Goal: Task Accomplishment & Management: Use online tool/utility

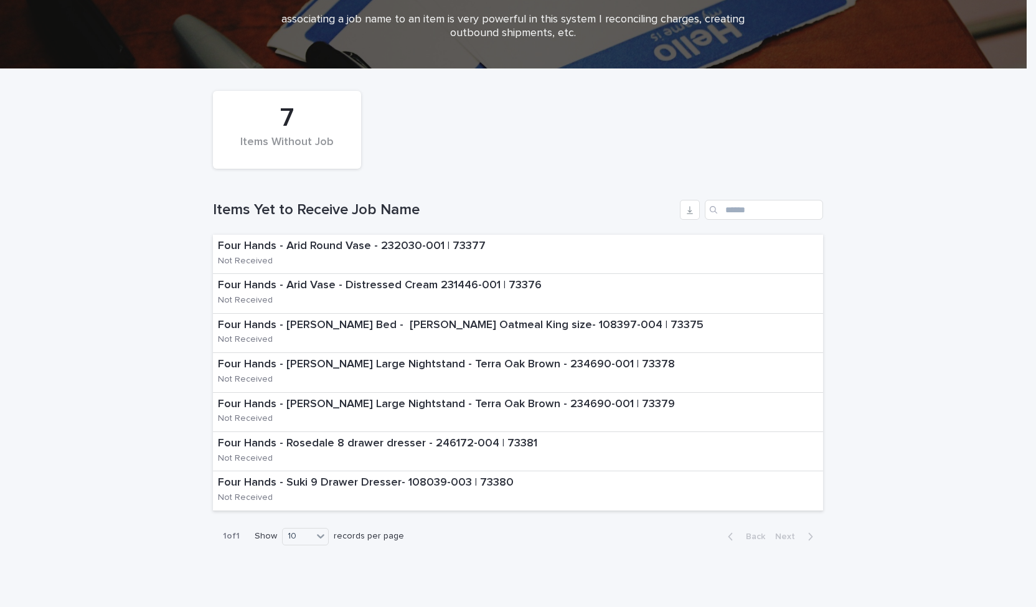
scroll to position [62, 0]
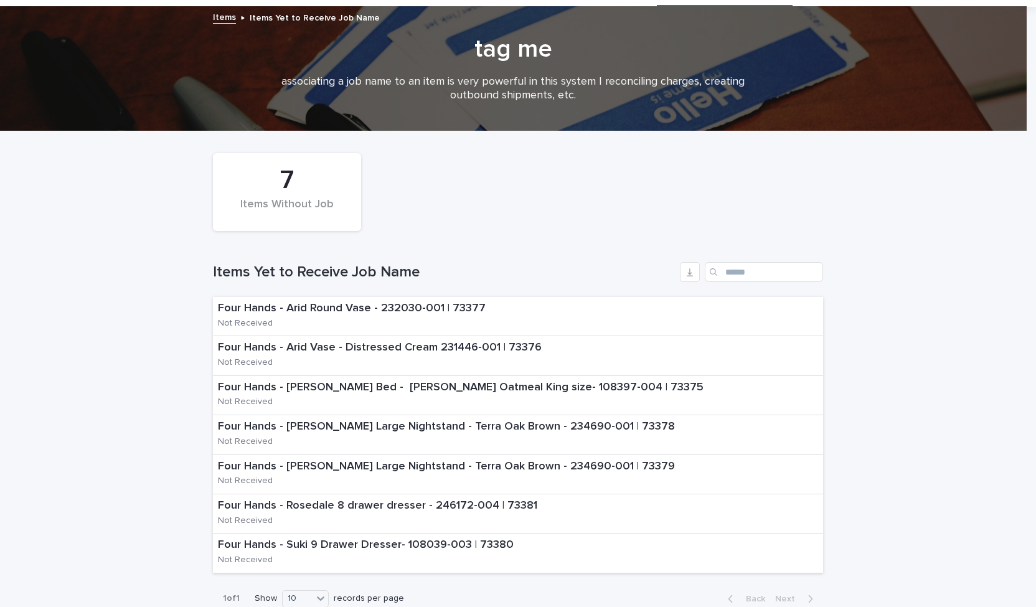
click at [273, 190] on div "7" at bounding box center [287, 180] width 106 height 31
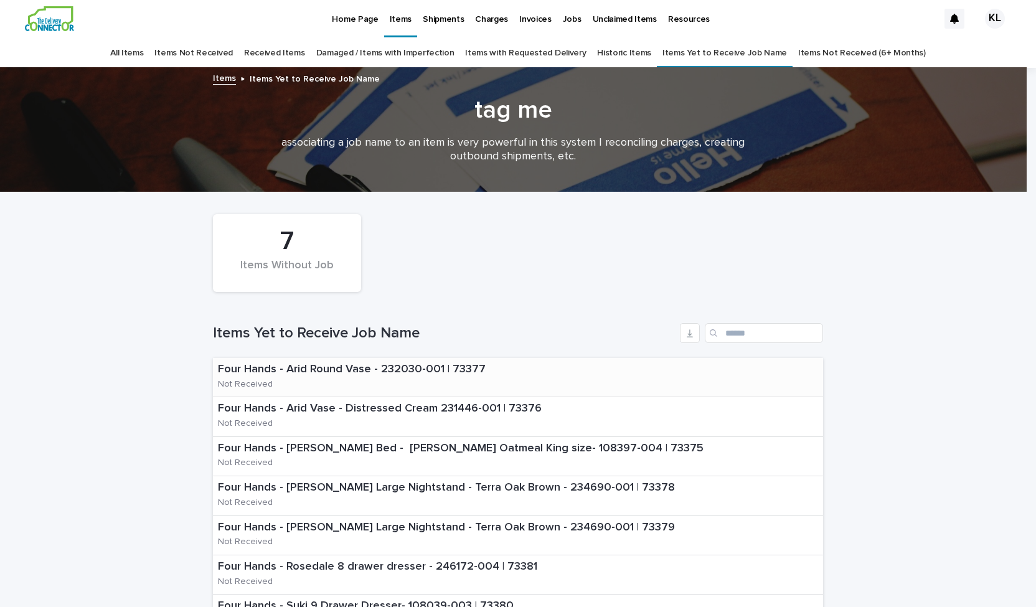
scroll to position [0, 0]
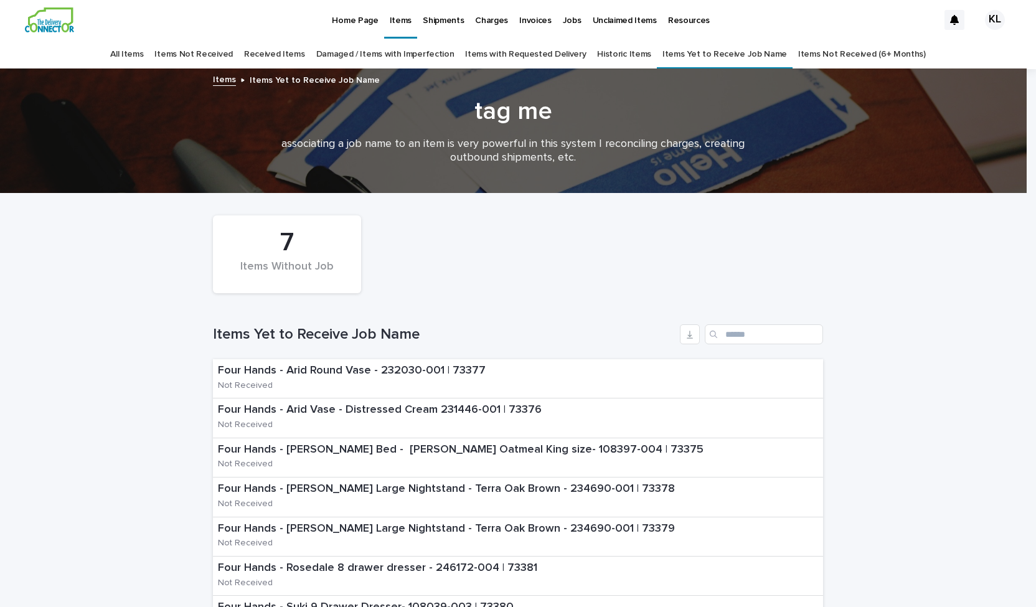
click at [564, 22] on p "Jobs" at bounding box center [572, 13] width 19 height 26
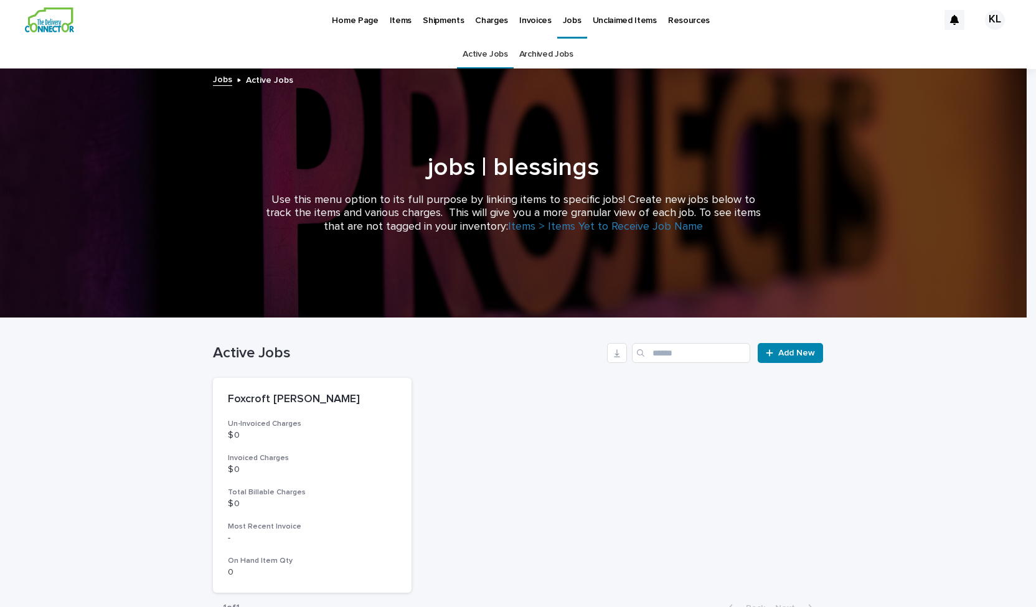
click at [396, 17] on p "Items" at bounding box center [401, 13] width 22 height 26
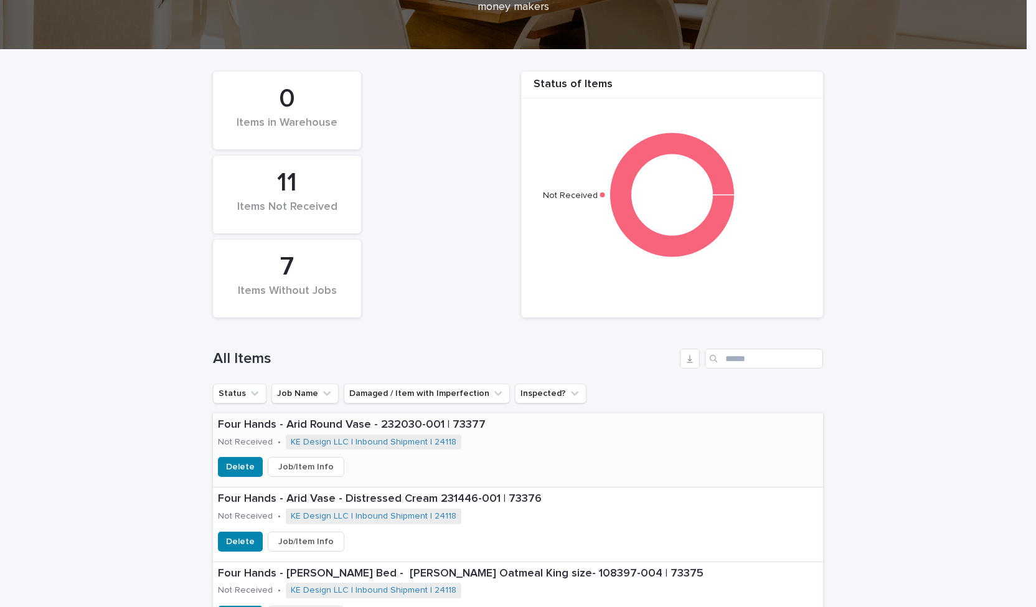
scroll to position [249, 0]
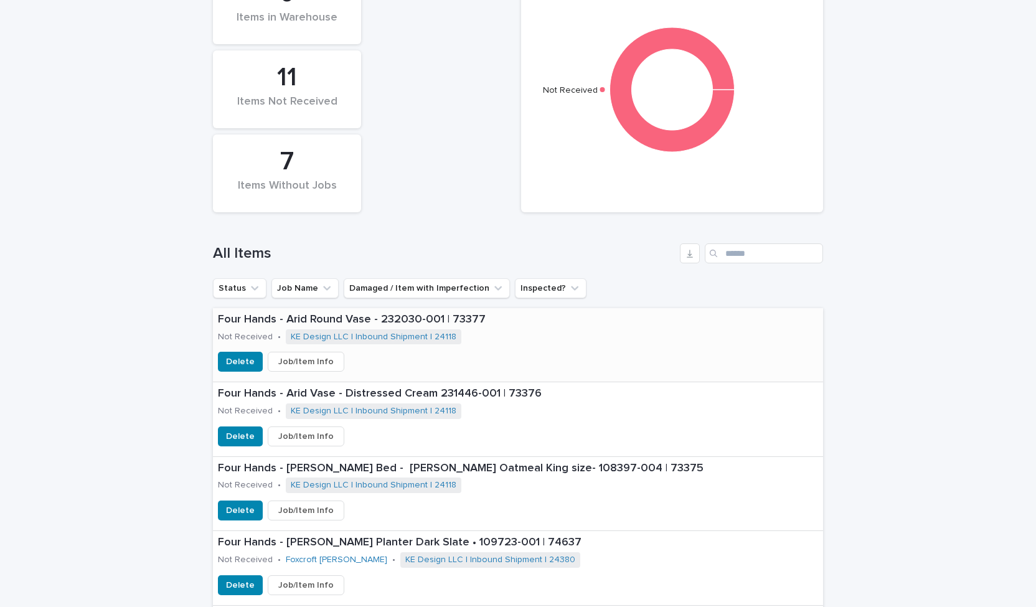
click at [306, 359] on span "Job/Item Info" at bounding box center [305, 361] width 55 height 12
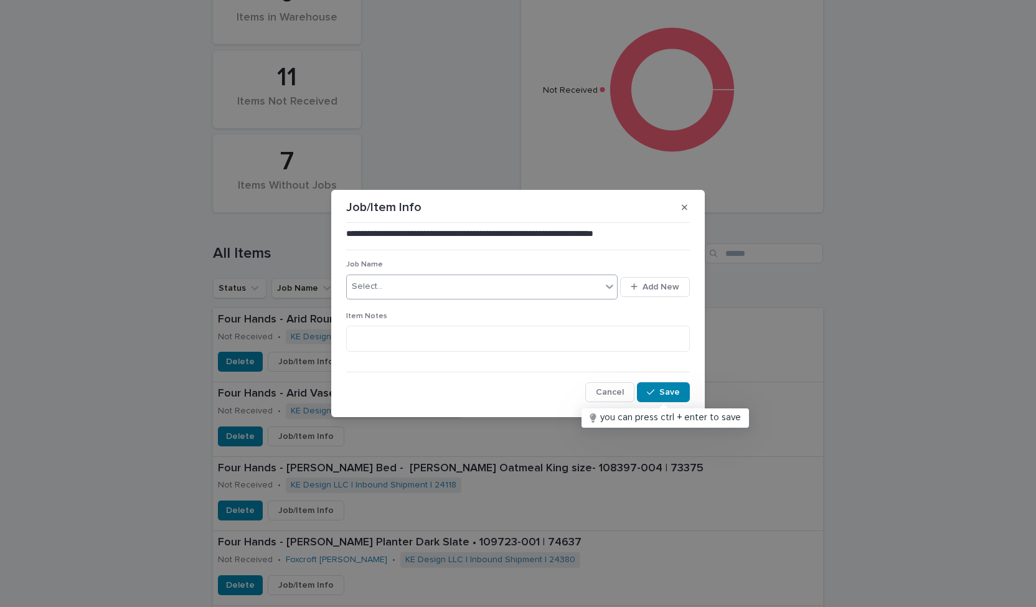
click at [609, 282] on icon at bounding box center [609, 286] width 12 height 12
click at [448, 313] on div "Foxcroft [PERSON_NAME]" at bounding box center [482, 311] width 271 height 22
click at [672, 387] on button "Save" at bounding box center [663, 392] width 53 height 20
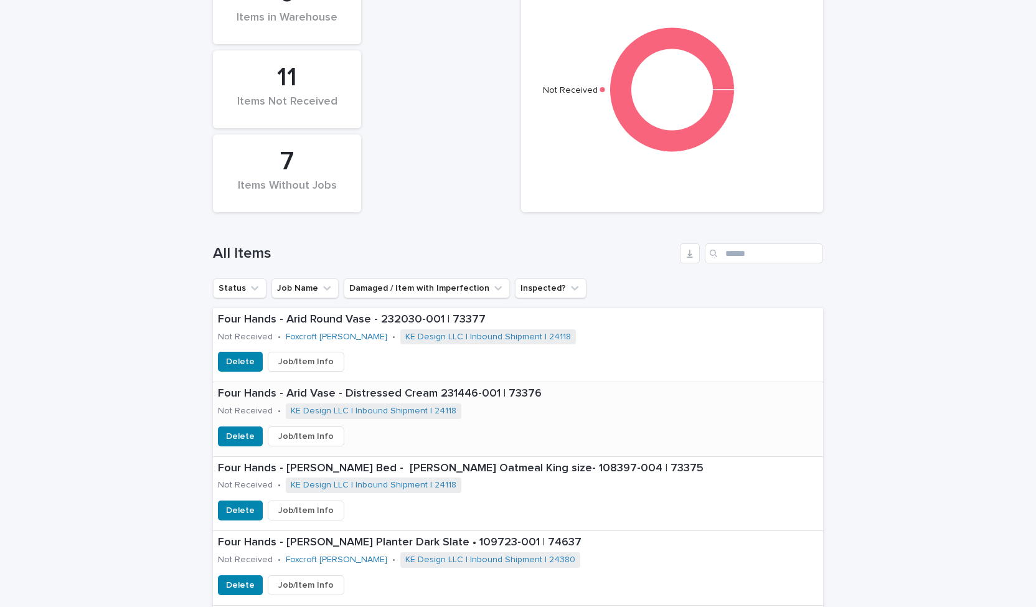
click at [314, 438] on span "Job/Item Info" at bounding box center [305, 436] width 55 height 12
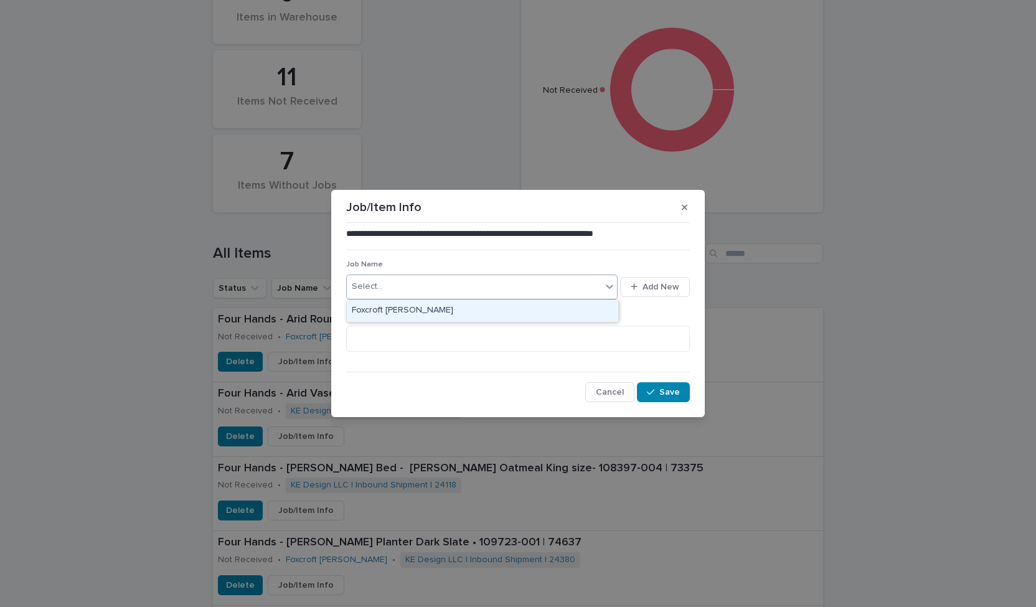
click at [610, 289] on icon at bounding box center [609, 286] width 12 height 12
click at [515, 313] on div "Foxcroft [PERSON_NAME]" at bounding box center [482, 311] width 271 height 22
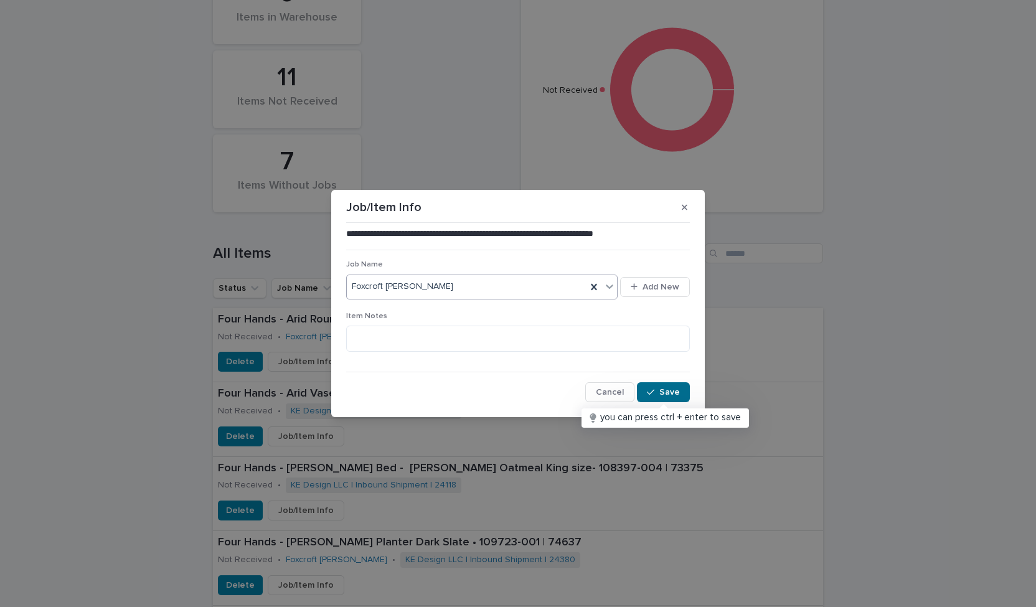
click at [668, 393] on span "Save" at bounding box center [669, 392] width 21 height 9
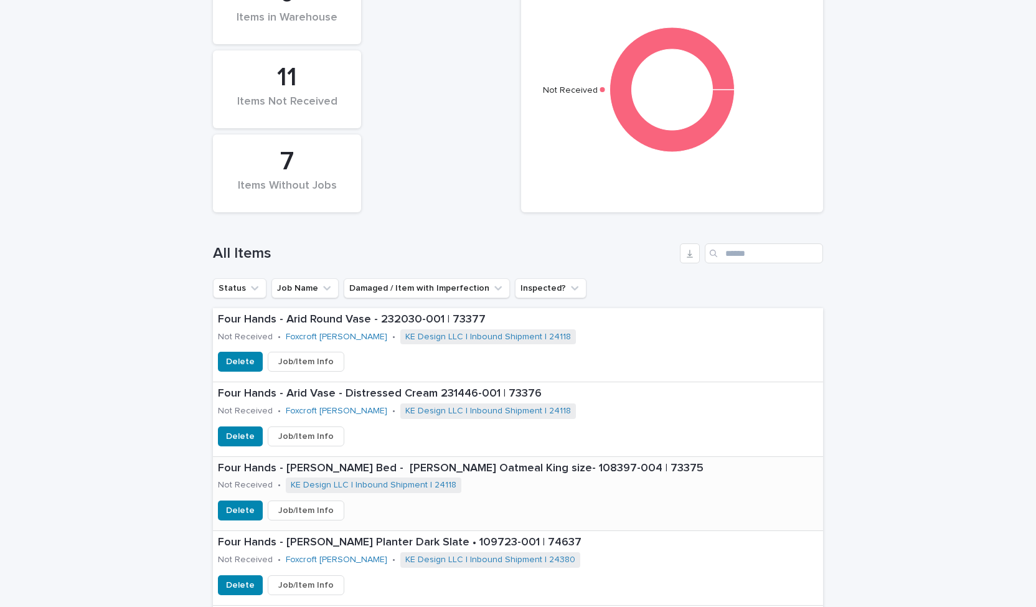
scroll to position [311, 0]
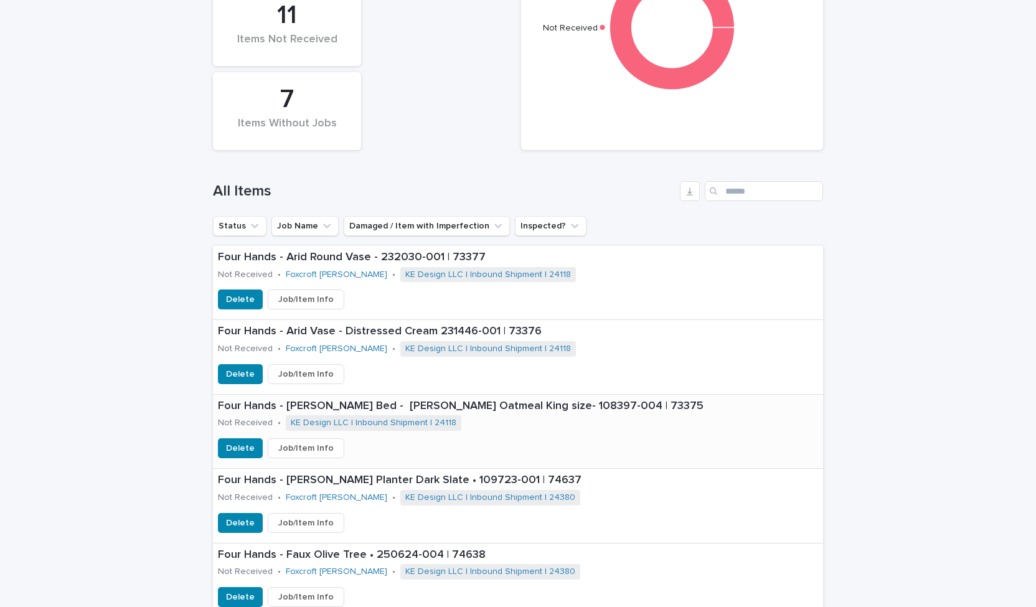
click at [309, 451] on span "Job/Item Info" at bounding box center [305, 448] width 55 height 12
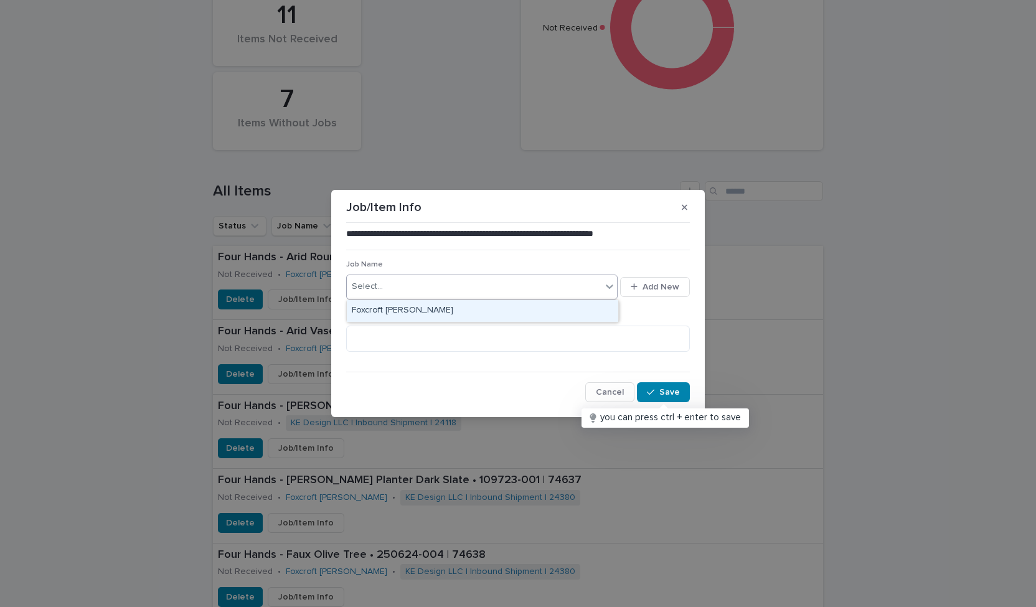
click at [604, 283] on icon at bounding box center [609, 286] width 12 height 12
click at [543, 307] on div "Foxcroft [PERSON_NAME]" at bounding box center [482, 311] width 271 height 22
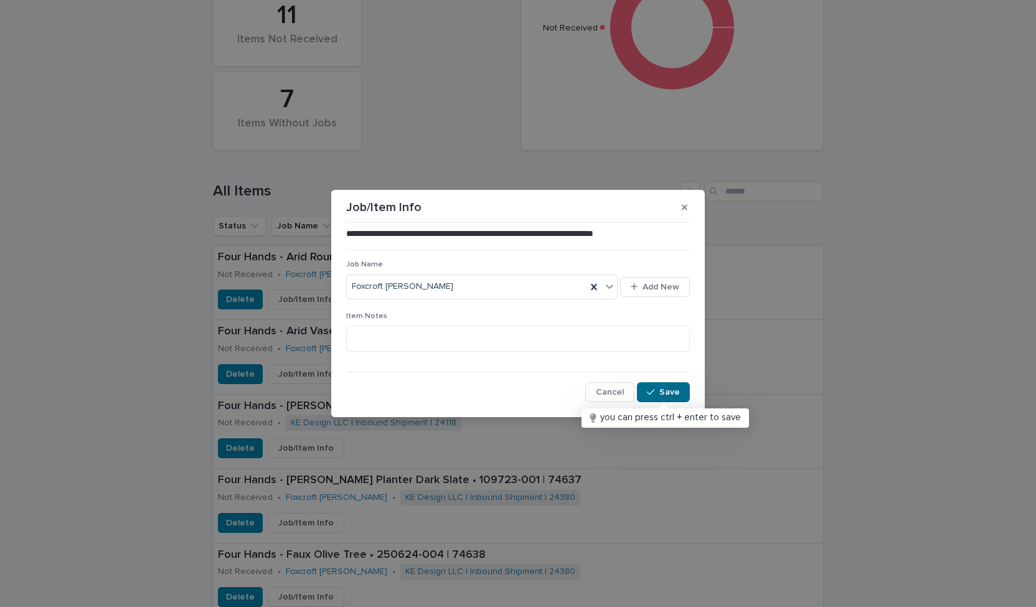
click at [670, 393] on span "Save" at bounding box center [669, 392] width 21 height 9
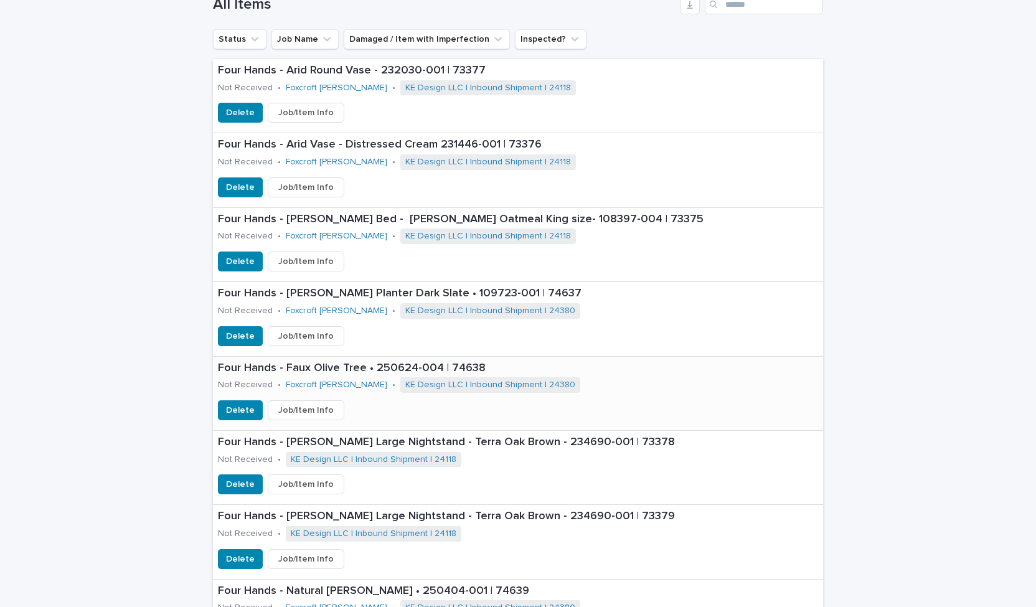
scroll to position [560, 0]
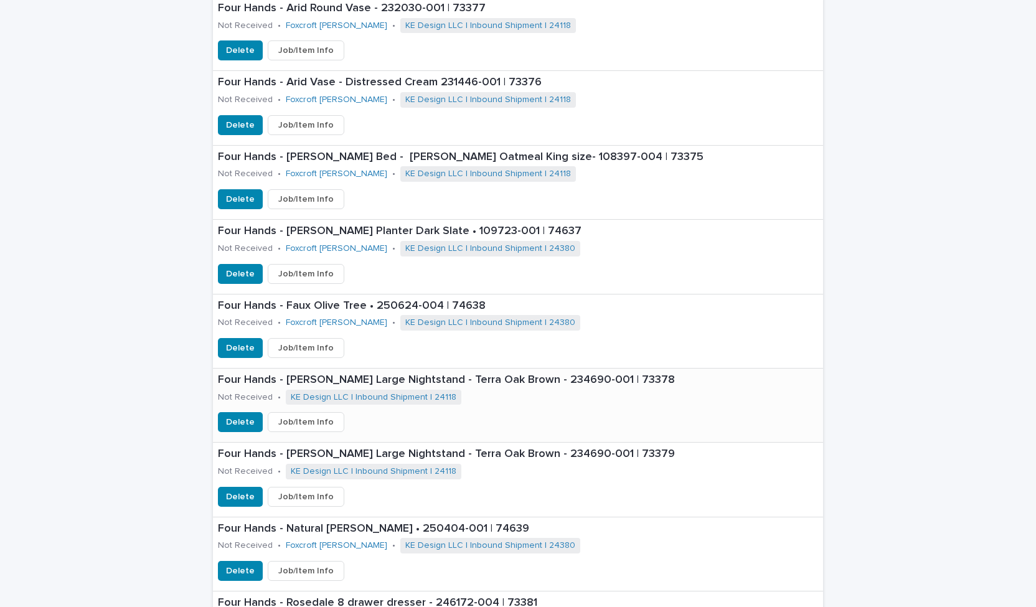
click at [321, 421] on button "Job/Item Info" at bounding box center [306, 422] width 77 height 20
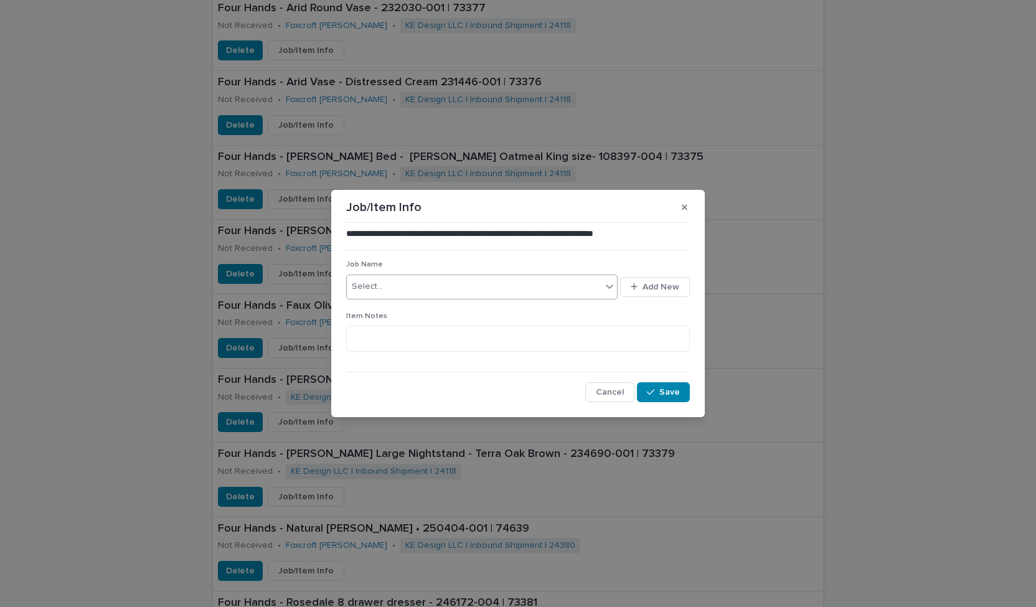
click at [610, 287] on icon at bounding box center [609, 286] width 12 height 12
click at [455, 306] on div "Foxcroft [PERSON_NAME]" at bounding box center [482, 311] width 271 height 22
click at [665, 390] on span "Save" at bounding box center [669, 392] width 21 height 9
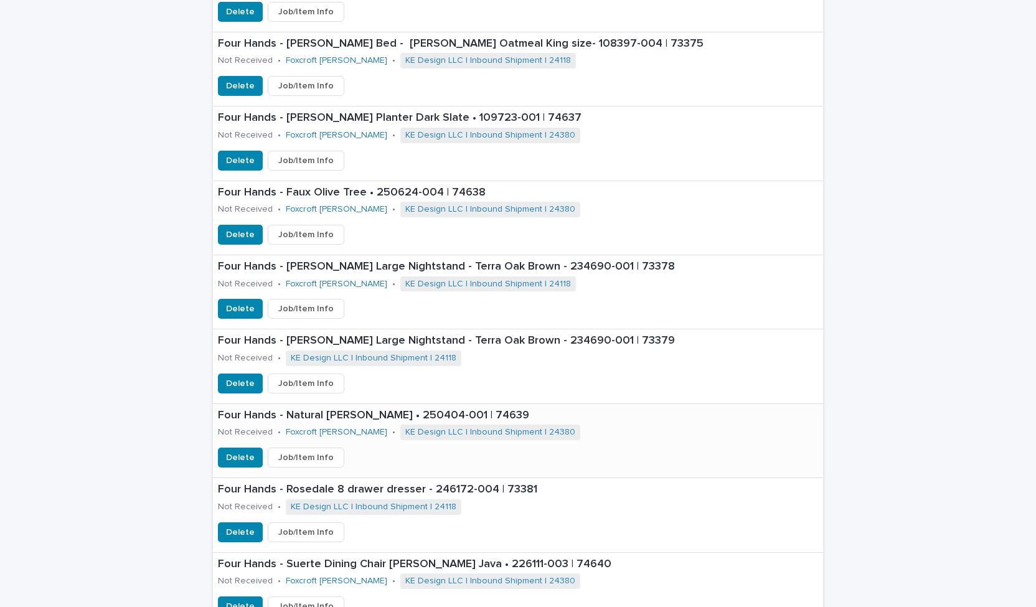
scroll to position [685, 0]
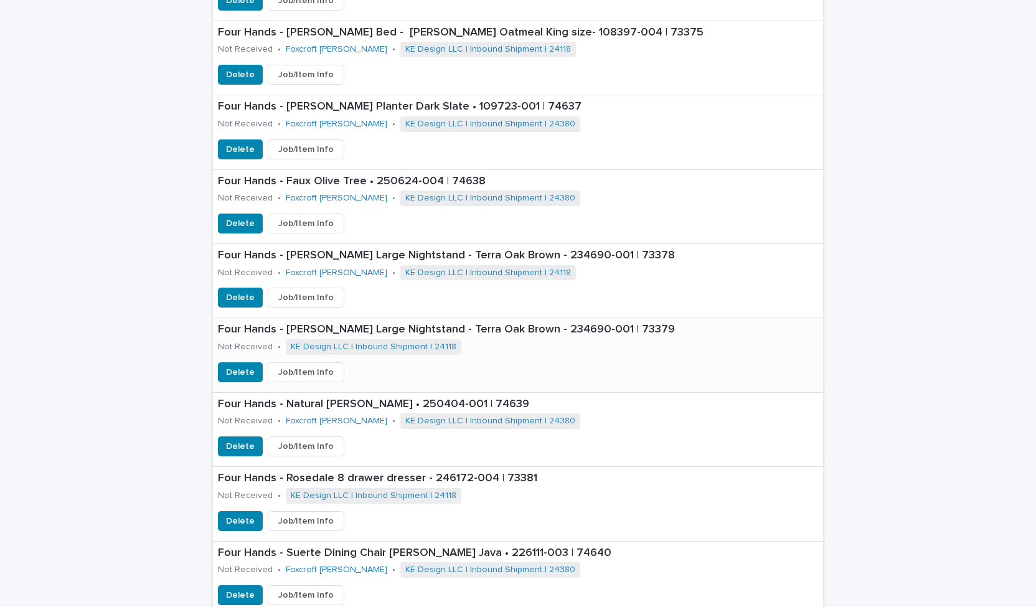
click at [307, 372] on span "Job/Item Info" at bounding box center [305, 372] width 55 height 12
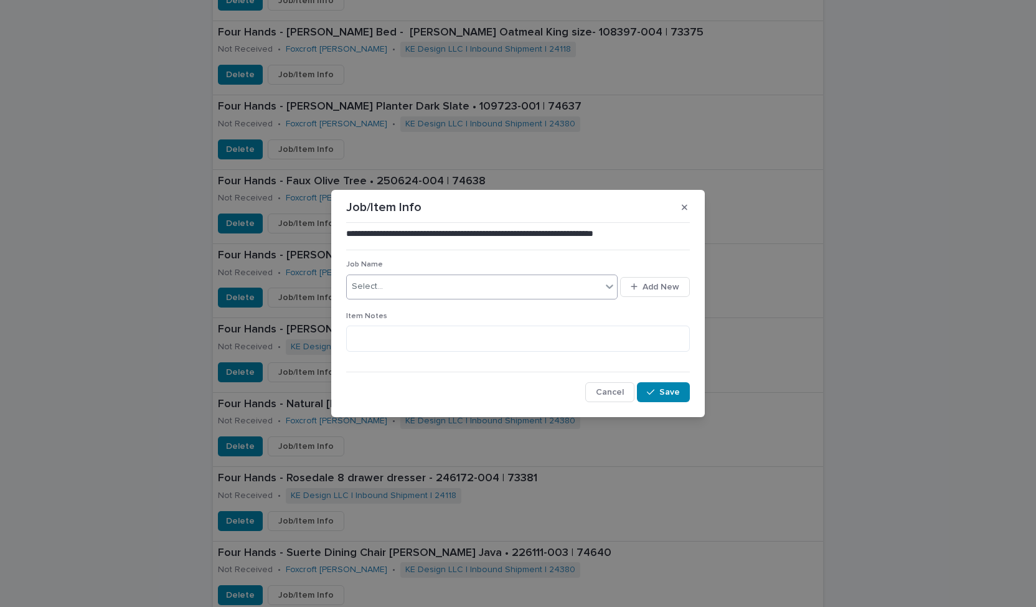
click at [607, 285] on icon at bounding box center [609, 286] width 7 height 4
click at [489, 311] on div "Foxcroft [PERSON_NAME]" at bounding box center [482, 311] width 271 height 22
click at [672, 395] on span "Save" at bounding box center [669, 392] width 21 height 9
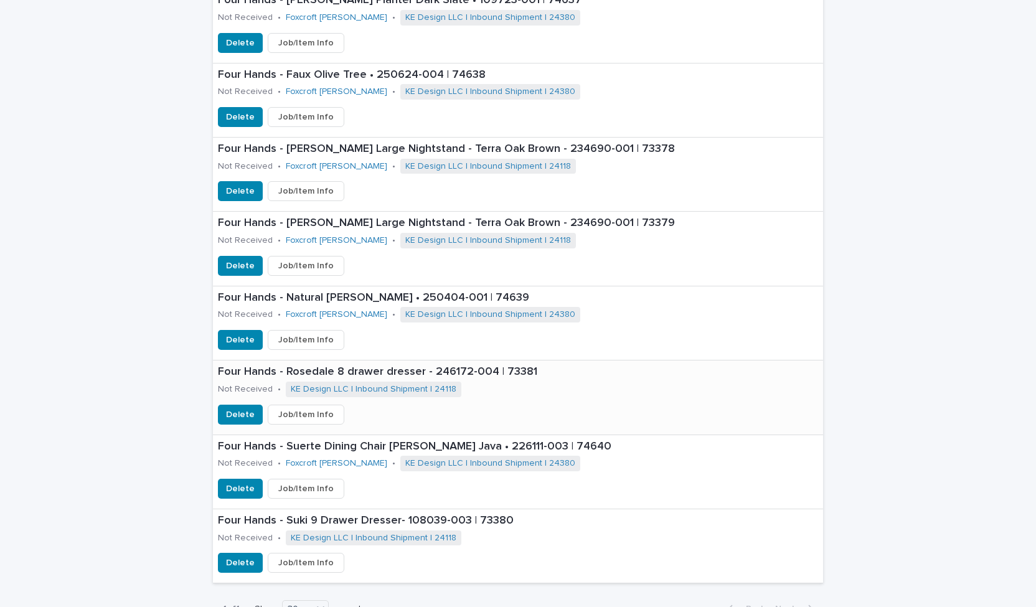
scroll to position [809, 0]
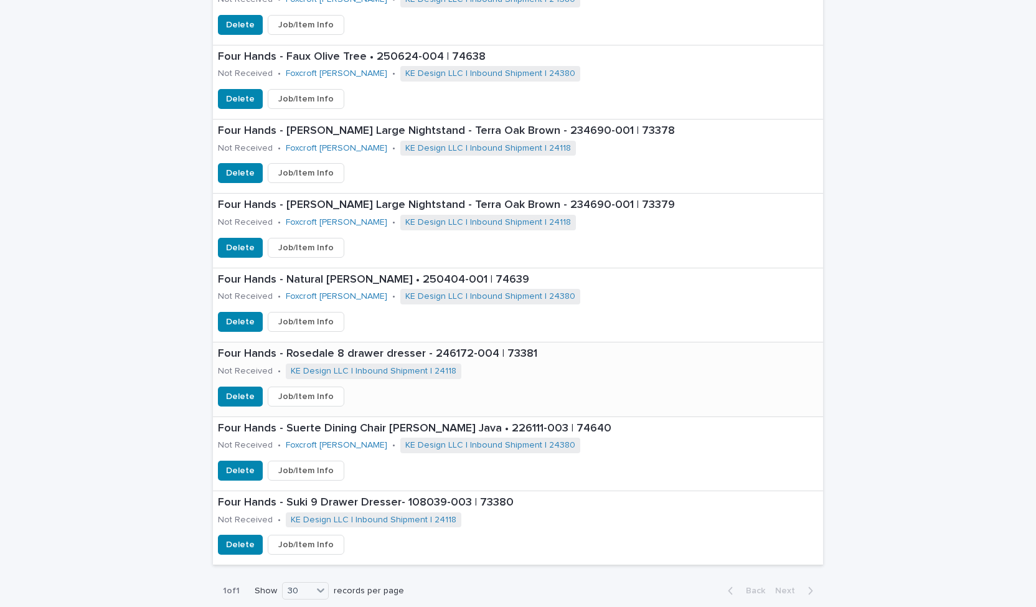
click at [307, 398] on span "Job/Item Info" at bounding box center [305, 396] width 55 height 12
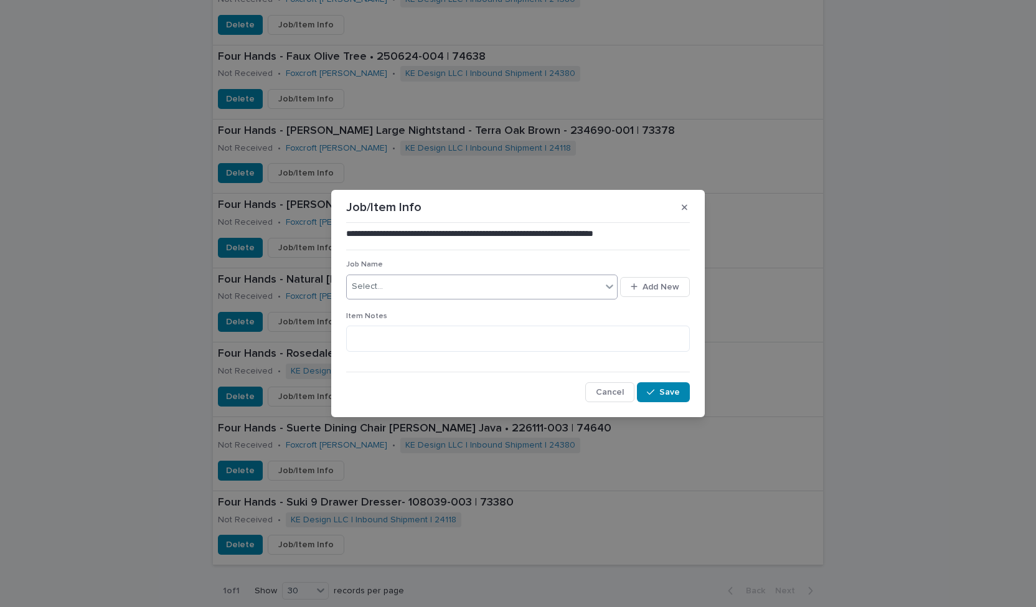
click at [609, 284] on icon at bounding box center [609, 286] width 12 height 12
click at [519, 314] on div "Foxcroft [PERSON_NAME]" at bounding box center [482, 311] width 271 height 22
click at [673, 395] on span "Save" at bounding box center [669, 392] width 21 height 9
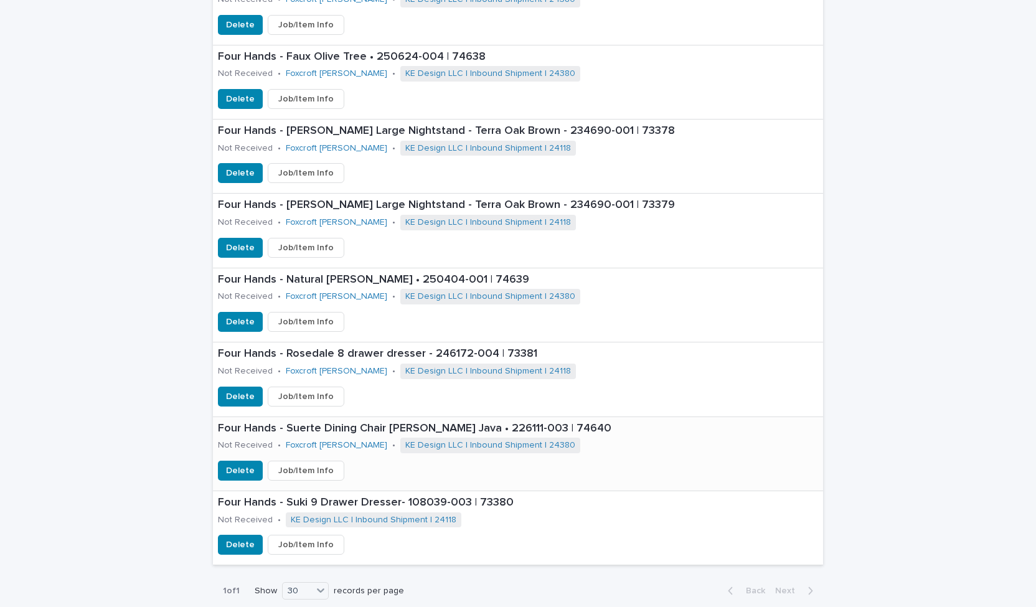
scroll to position [871, 0]
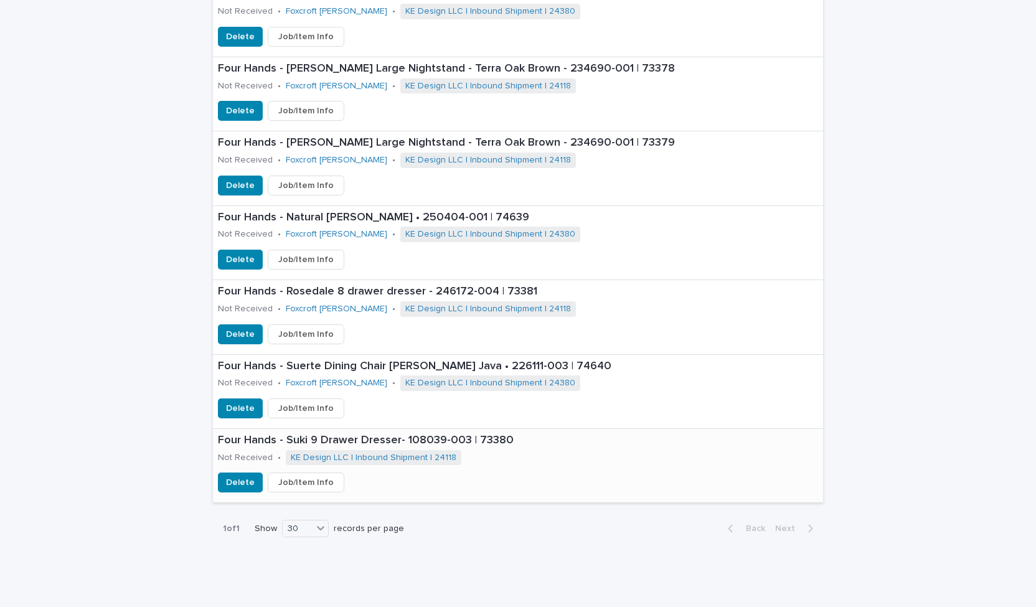
click at [299, 480] on span "Job/Item Info" at bounding box center [305, 482] width 55 height 12
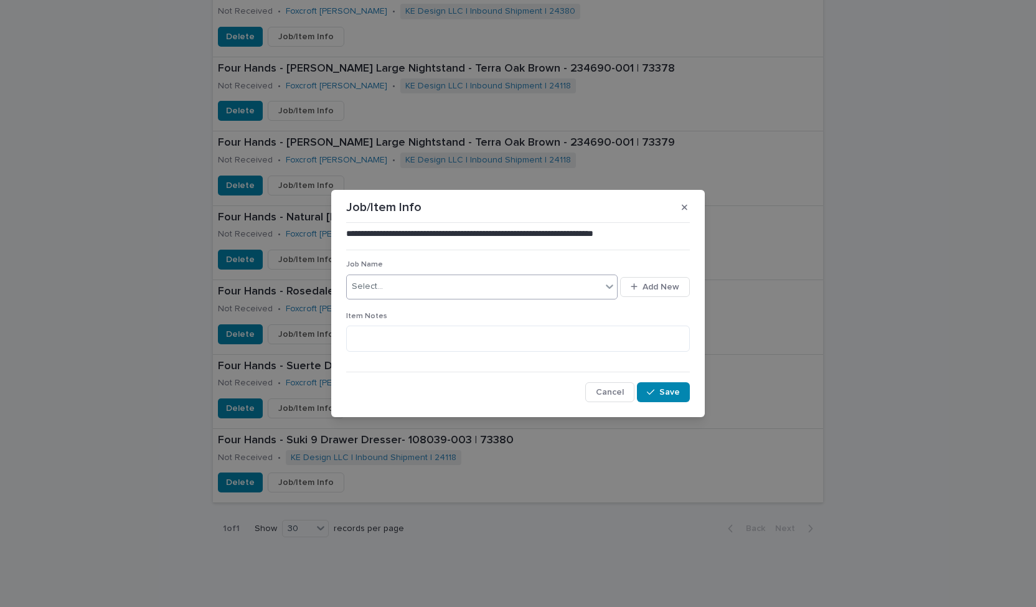
click at [611, 284] on icon at bounding box center [609, 286] width 12 height 12
click at [675, 392] on span "Save" at bounding box center [669, 392] width 21 height 9
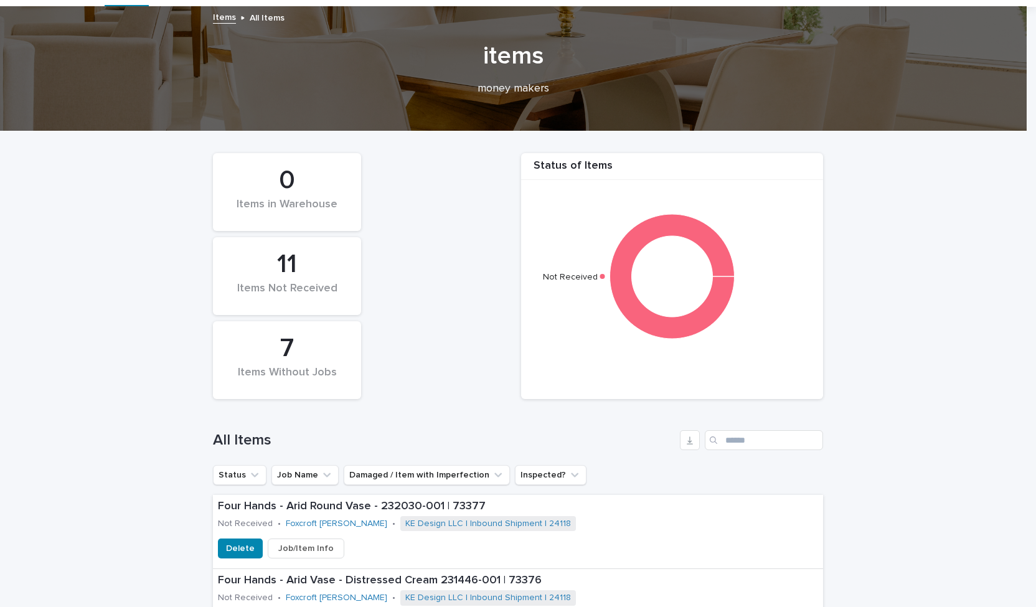
scroll to position [0, 0]
